Goal: Transaction & Acquisition: Purchase product/service

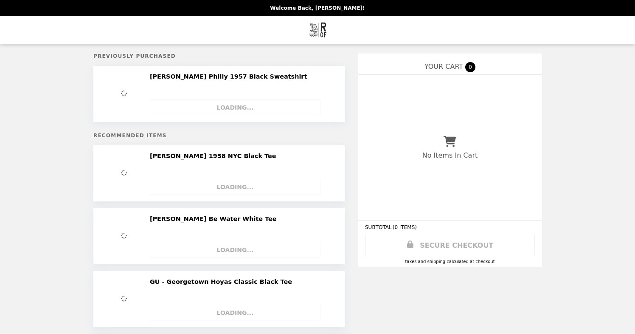
select select "**********"
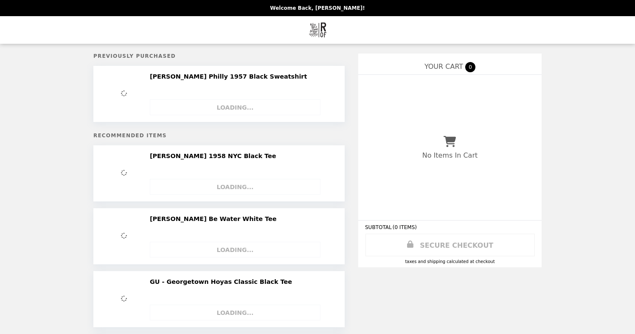
select select "**********"
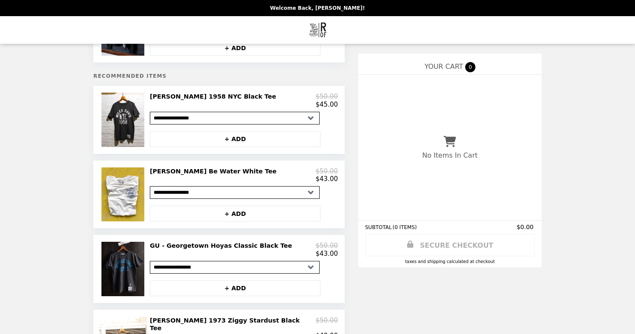
scroll to position [24, 0]
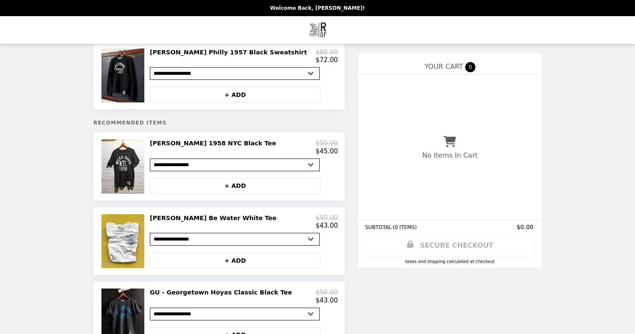
select select "**********"
